Goal: Information Seeking & Learning: Find specific fact

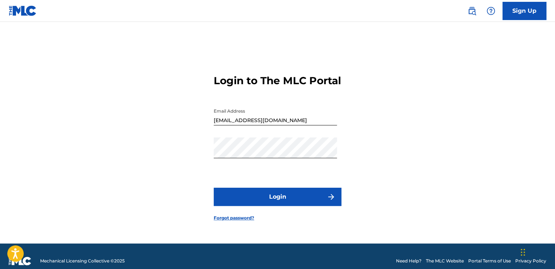
click at [472, 10] on img at bounding box center [471, 11] width 9 height 9
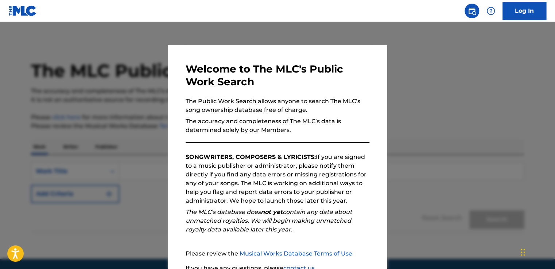
scroll to position [64, 0]
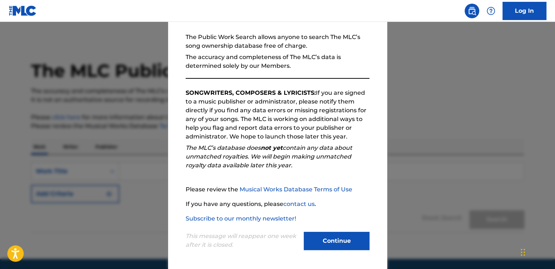
click at [315, 235] on button "Continue" at bounding box center [337, 241] width 66 height 18
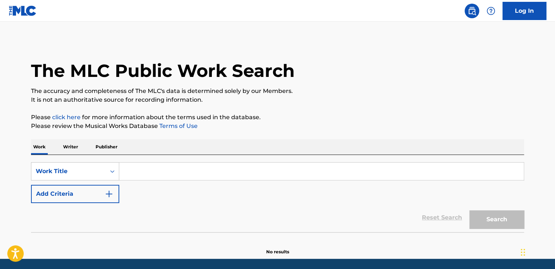
click at [190, 166] on input "Search Form" at bounding box center [321, 171] width 404 height 17
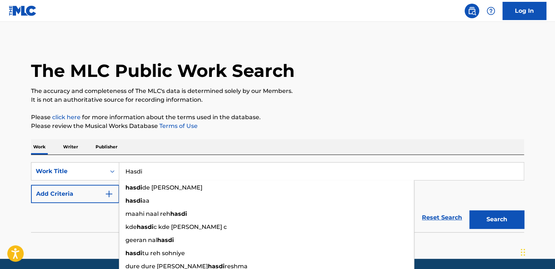
type input "Hasdi"
click at [96, 191] on button "Add Criteria" at bounding box center [75, 194] width 88 height 18
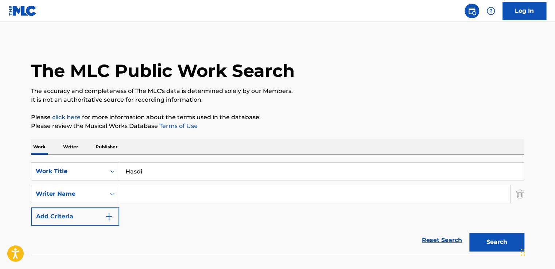
click at [157, 192] on input "Search Form" at bounding box center [314, 193] width 391 height 17
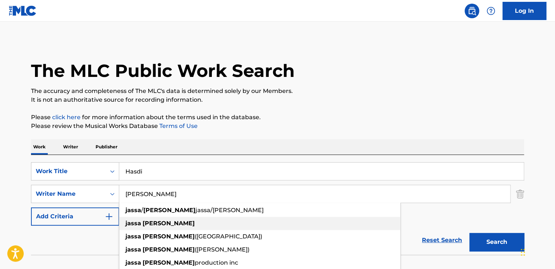
click at [150, 221] on strong "[PERSON_NAME]" at bounding box center [169, 223] width 52 height 7
type input "[PERSON_NAME]"
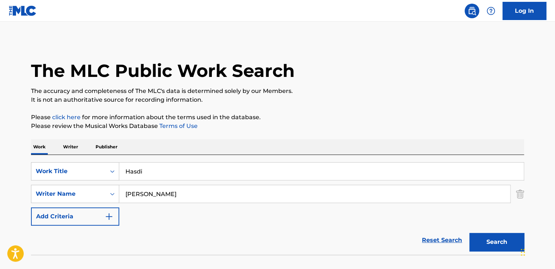
click at [497, 237] on button "Search" at bounding box center [496, 242] width 55 height 18
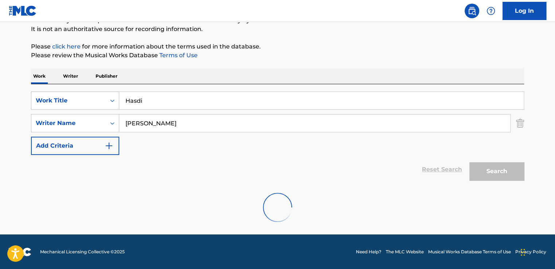
scroll to position [47, 0]
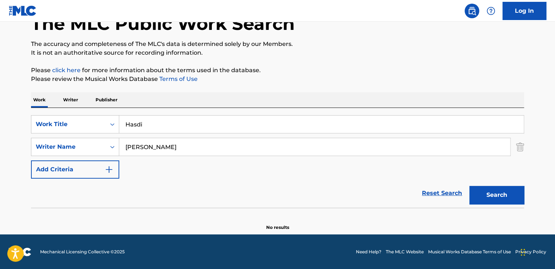
click at [75, 102] on p "Writer" at bounding box center [70, 99] width 19 height 15
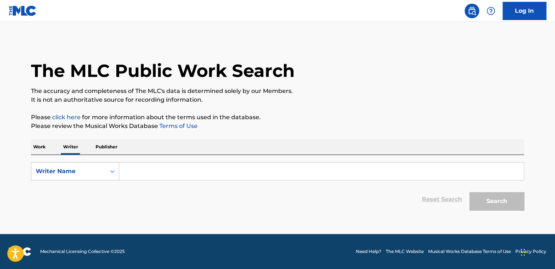
click at [151, 170] on input "Search Form" at bounding box center [321, 171] width 404 height 17
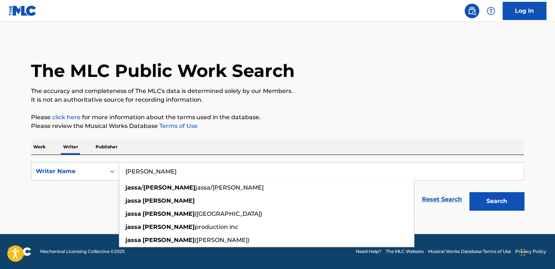
type input "[PERSON_NAME]"
click at [506, 204] on button "Search" at bounding box center [496, 201] width 55 height 18
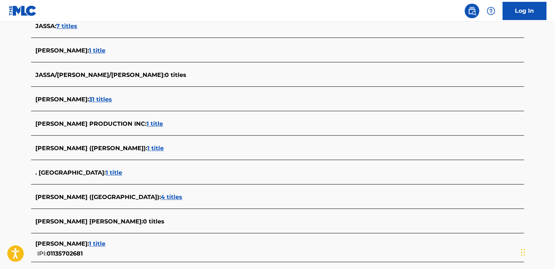
scroll to position [249, 0]
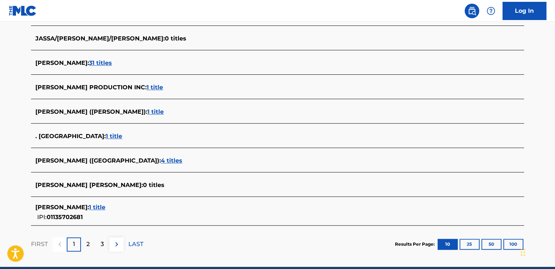
click at [95, 207] on span "1 title" at bounding box center [97, 207] width 16 height 7
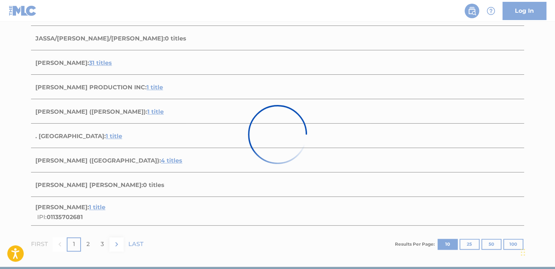
scroll to position [105, 0]
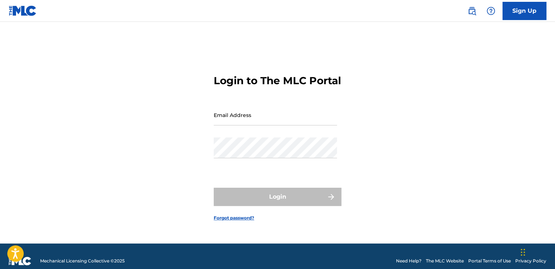
type input "[EMAIL_ADDRESS][DOMAIN_NAME]"
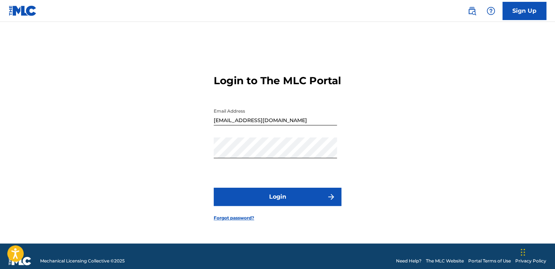
click at [474, 7] on img at bounding box center [471, 11] width 9 height 9
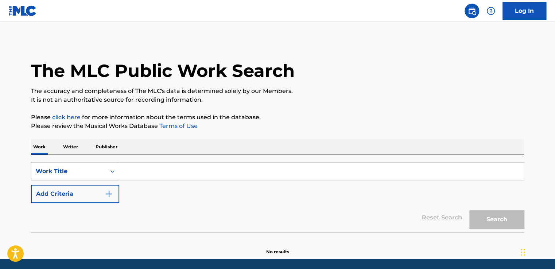
click at [78, 148] on p "Writer" at bounding box center [70, 146] width 19 height 15
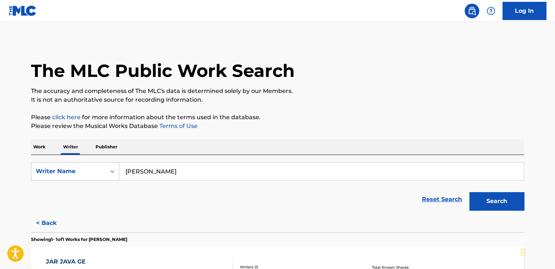
scroll to position [105, 0]
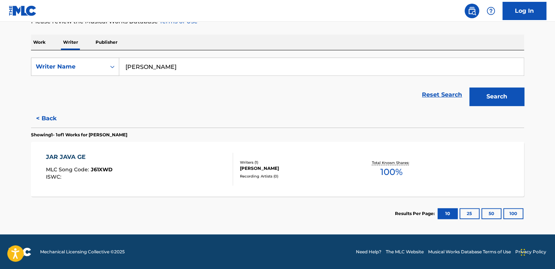
click at [124, 167] on div "JAR JAVA GE MLC Song Code : J61XWD ISWC :" at bounding box center [139, 169] width 187 height 33
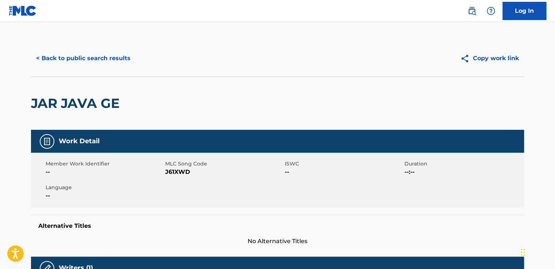
scroll to position [182, 0]
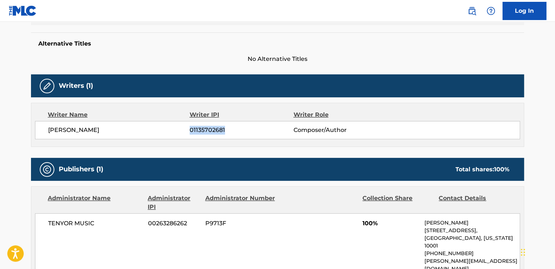
drag, startPoint x: 224, startPoint y: 128, endPoint x: 184, endPoint y: 129, distance: 40.5
click at [184, 129] on div "[PERSON_NAME] 01135702681 Composer/Author" at bounding box center [283, 130] width 471 height 9
copy div "01135702681"
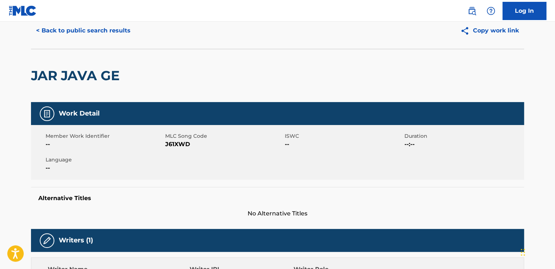
scroll to position [0, 0]
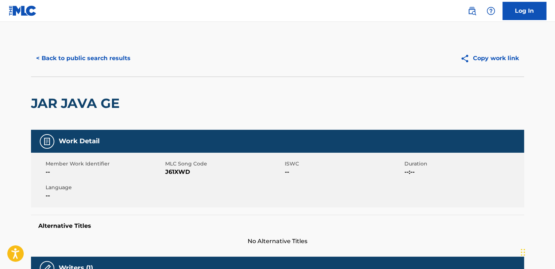
click at [73, 57] on button "< Back to public search results" at bounding box center [83, 58] width 105 height 18
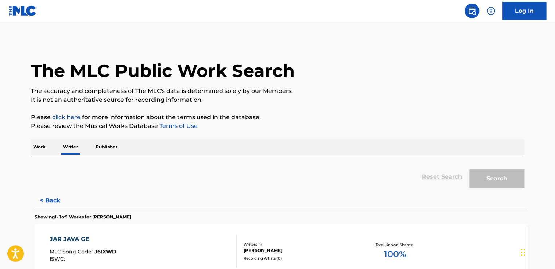
scroll to position [5, 0]
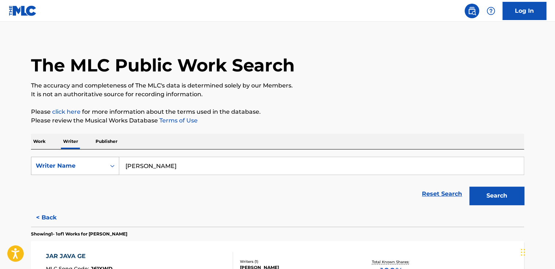
drag, startPoint x: 119, startPoint y: 167, endPoint x: 108, endPoint y: 167, distance: 10.9
click at [108, 167] on div "SearchWithCriteria072030cc-0207-4d26-be3a-a387a4b84740 Writer Name [PERSON_NAME]" at bounding box center [277, 166] width 493 height 18
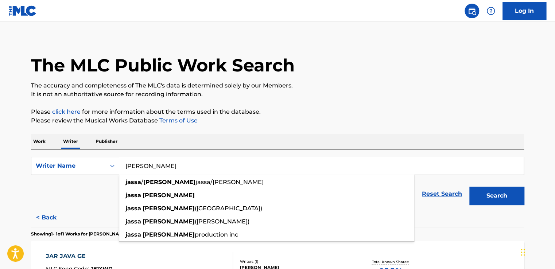
click at [87, 187] on div "Reset Search Search" at bounding box center [277, 193] width 493 height 29
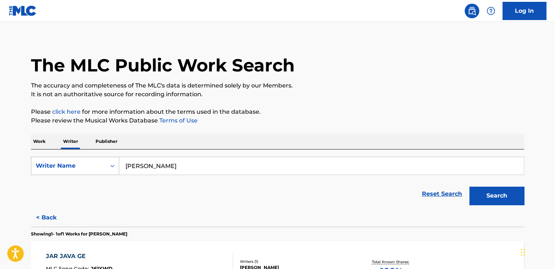
drag, startPoint x: 172, startPoint y: 163, endPoint x: 112, endPoint y: 160, distance: 60.6
click at [112, 160] on div "SearchWithCriteria072030cc-0207-4d26-be3a-a387a4b84740 Writer Name [PERSON_NAME]" at bounding box center [277, 166] width 493 height 18
type input "[PERSON_NAME]"
click at [494, 196] on button "Search" at bounding box center [496, 196] width 55 height 18
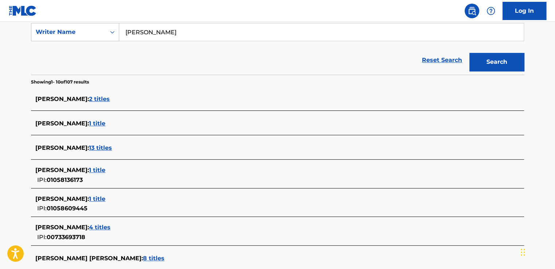
scroll to position [176, 0]
